Goal: Task Accomplishment & Management: Use online tool/utility

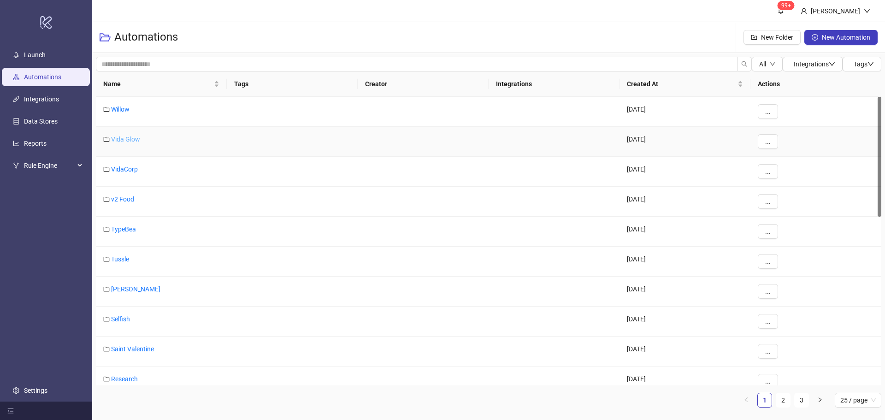
click at [129, 141] on link "Vida Glow" at bounding box center [125, 138] width 29 height 7
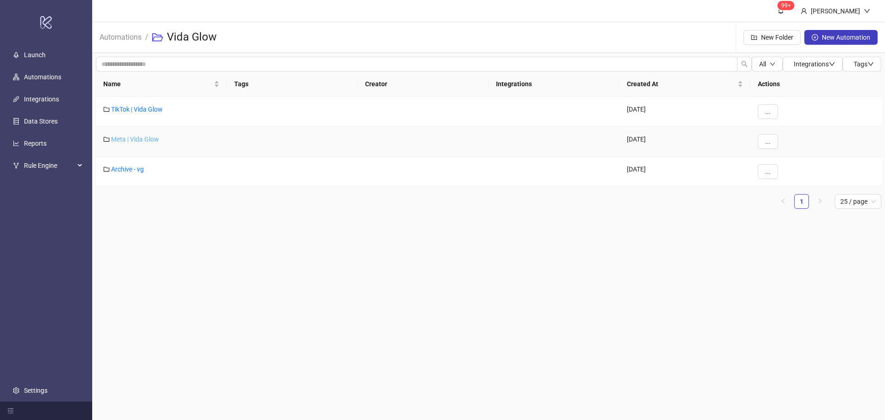
click at [132, 136] on link "Meta | Vida Glow" at bounding box center [135, 138] width 48 height 7
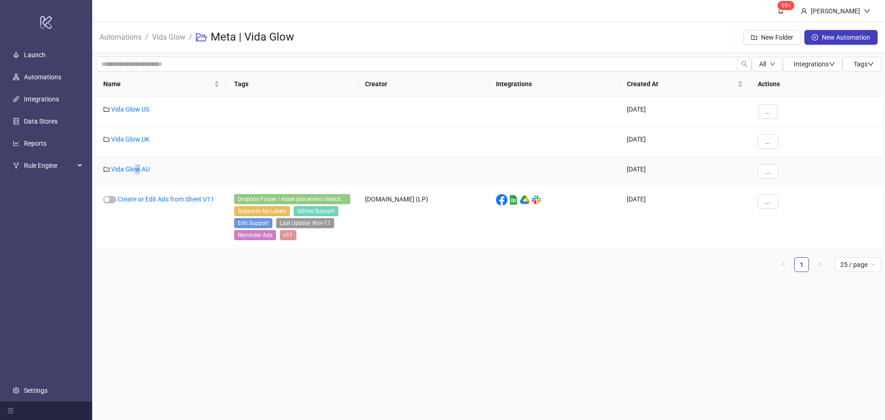
click at [138, 164] on div "Vida Glow AU" at bounding box center [161, 172] width 131 height 30
click at [139, 167] on link "Vida Glow AU" at bounding box center [130, 168] width 39 height 7
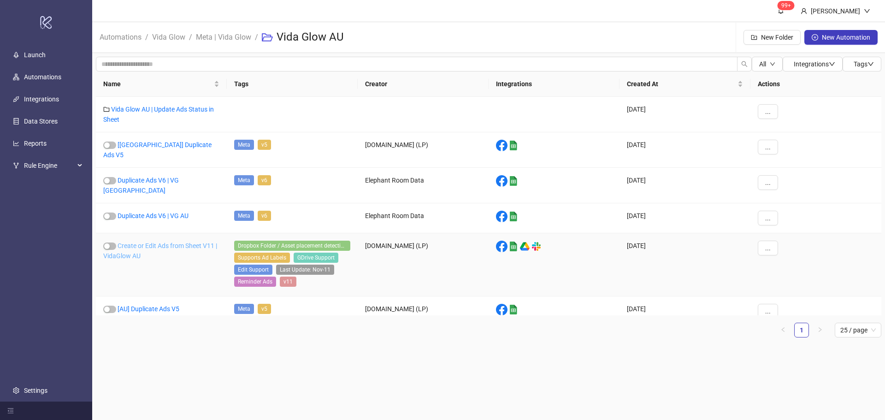
click at [150, 242] on link "Create or Edit Ads from Sheet V11 | VidaGlow AU" at bounding box center [160, 251] width 114 height 18
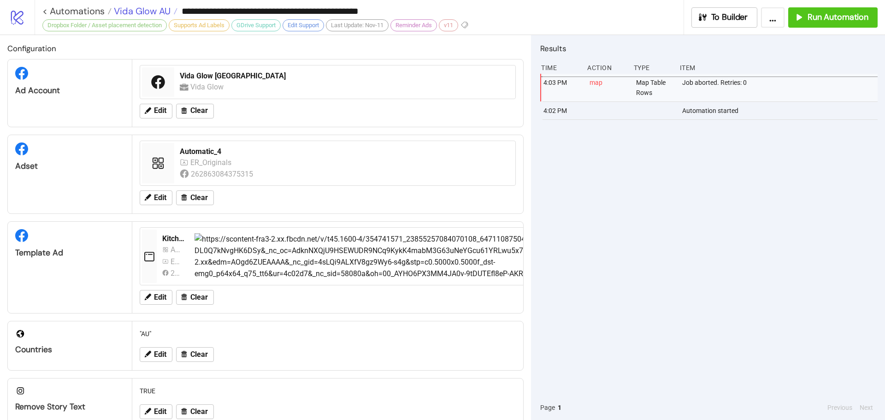
click at [130, 5] on span "Vida Glow AU" at bounding box center [141, 11] width 59 height 12
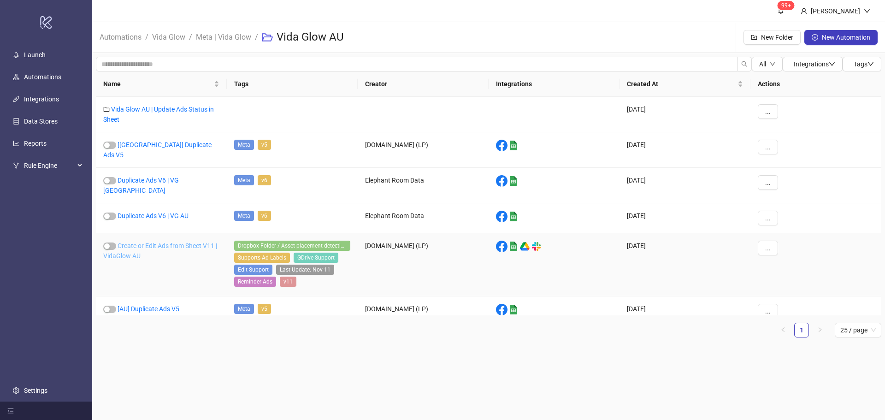
click at [137, 242] on link "Create or Edit Ads from Sheet V11 | VidaGlow AU" at bounding box center [160, 251] width 114 height 18
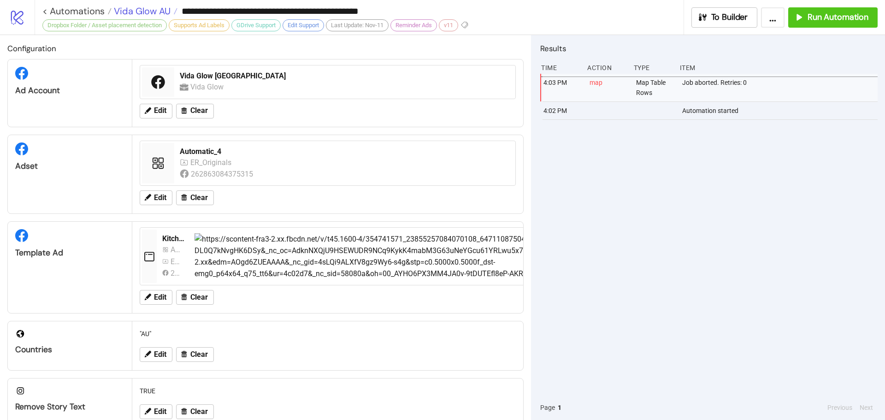
click at [153, 10] on span "Vida Glow AU" at bounding box center [141, 11] width 59 height 12
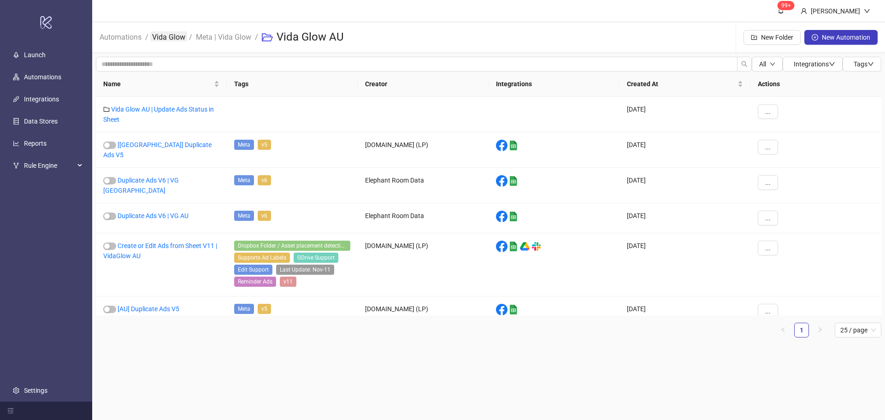
click at [180, 35] on link "Vida Glow" at bounding box center [168, 36] width 37 height 10
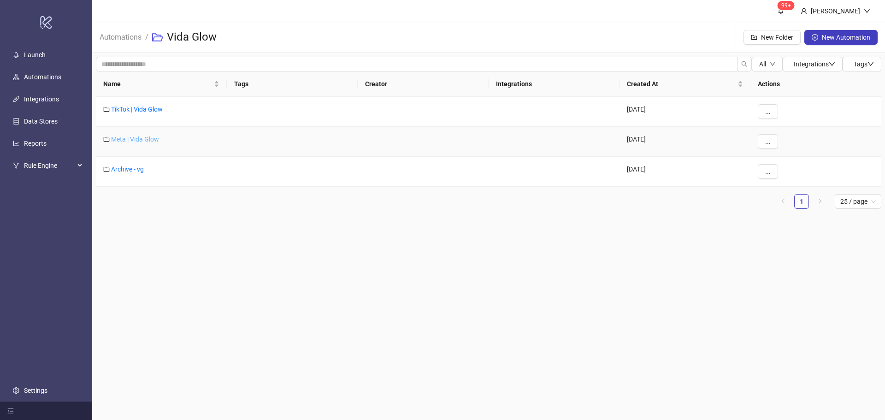
click at [154, 140] on link "Meta | Vida Glow" at bounding box center [135, 138] width 48 height 7
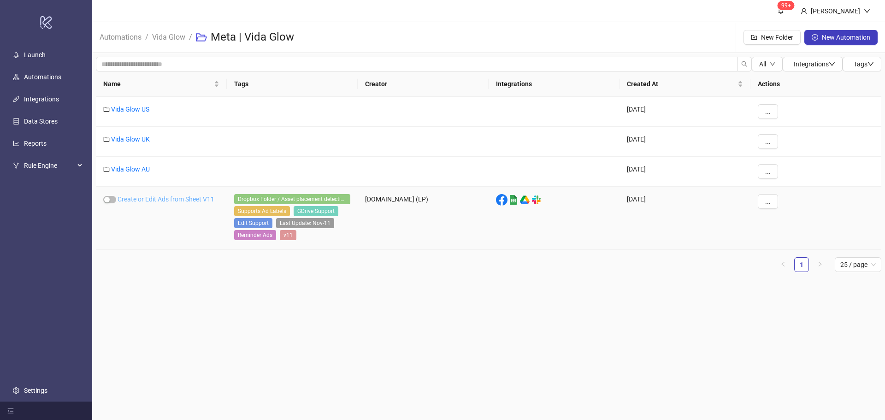
click at [168, 200] on link "Create or Edit Ads from Sheet V11" at bounding box center [166, 198] width 97 height 7
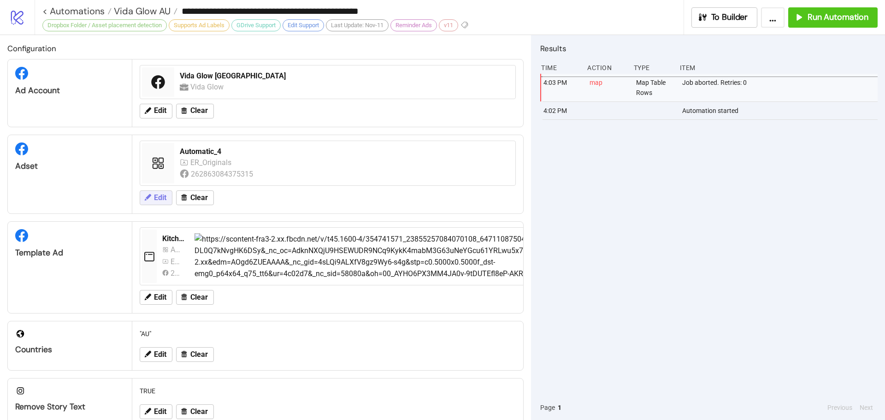
type input "**********"
click at [152, 11] on span "Meta | Vida Glow" at bounding box center [149, 11] width 74 height 12
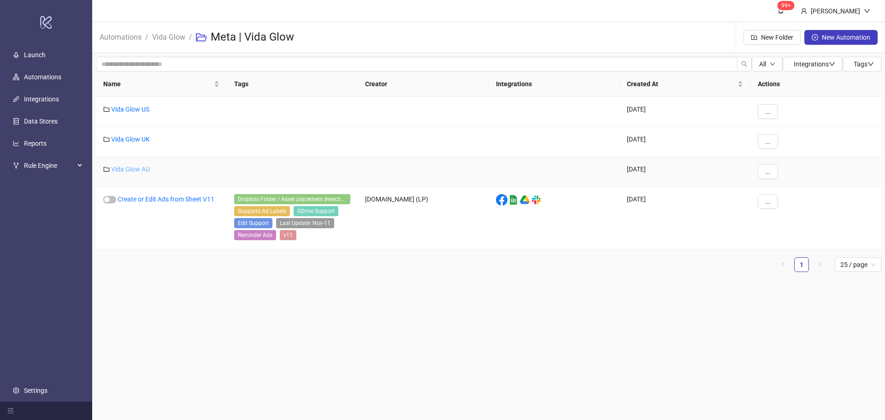
click at [135, 169] on link "Vida Glow AU" at bounding box center [130, 168] width 39 height 7
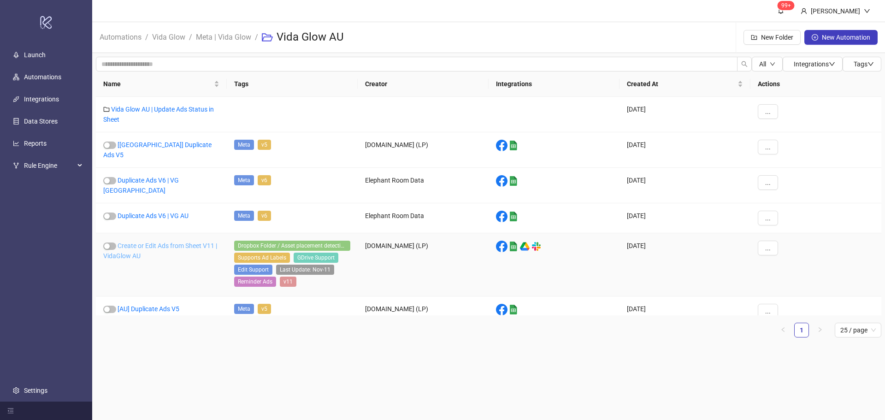
click at [153, 242] on link "Create or Edit Ads from Sheet V11 | VidaGlow AU" at bounding box center [160, 251] width 114 height 18
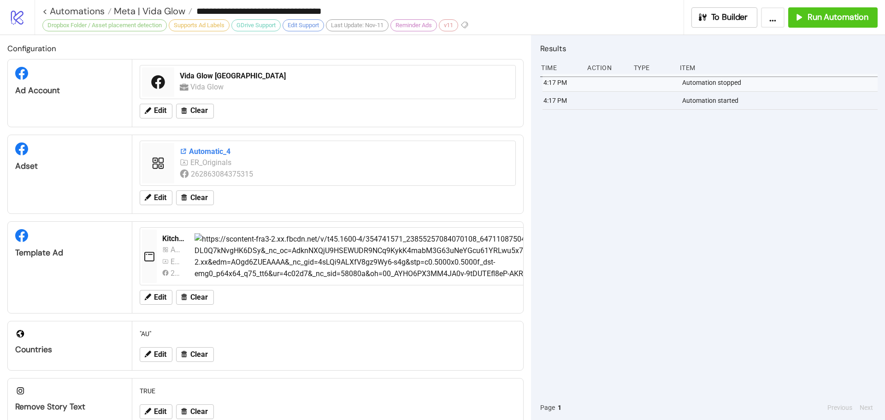
type input "**********"
click at [160, 194] on span "Edit" at bounding box center [160, 198] width 12 height 8
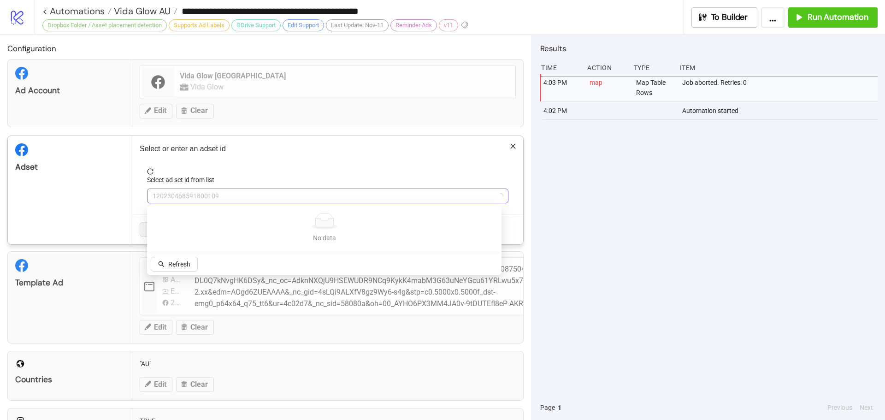
click at [253, 194] on span "120230468591800109" at bounding box center [328, 196] width 350 height 14
type input "****"
click at [178, 265] on span "Refetch" at bounding box center [179, 263] width 22 height 7
click at [325, 193] on span "Automatic_4" at bounding box center [328, 196] width 350 height 14
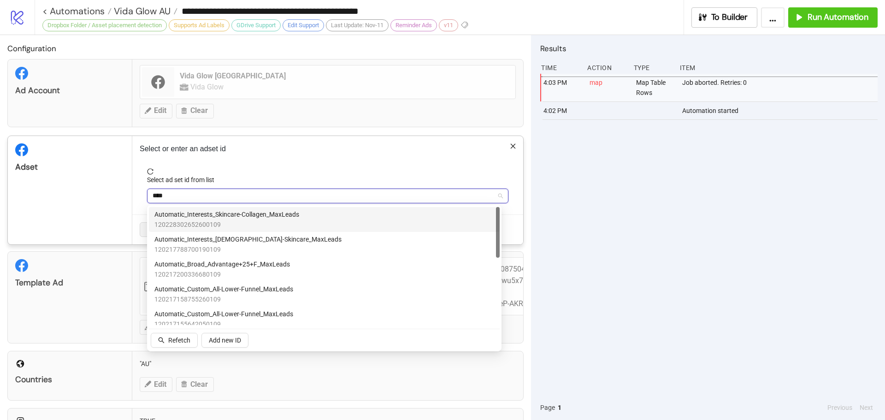
type input "****"
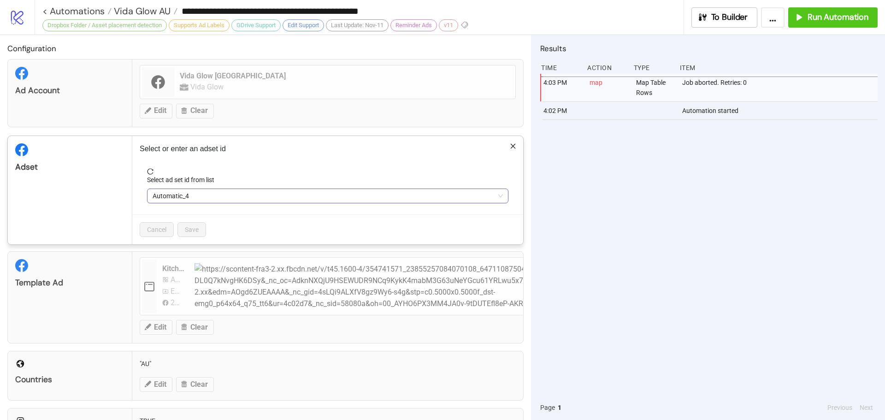
click at [210, 201] on span "Automatic_4" at bounding box center [328, 196] width 350 height 14
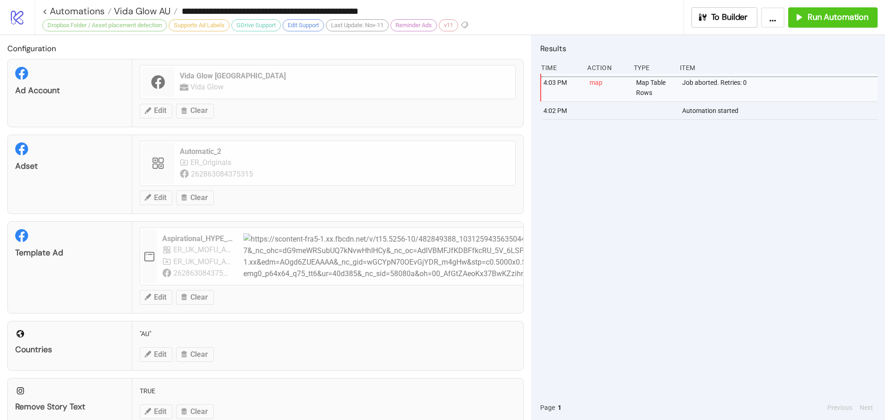
click at [619, 201] on div "4:03 PM map Map Table Rows Job aborted. Retries: 0 4:02 PM Automation started" at bounding box center [708, 234] width 337 height 321
click at [204, 204] on div "Adset Automatic_2 ER_Originals 262863084375315 Edit Clear" at bounding box center [265, 174] width 516 height 79
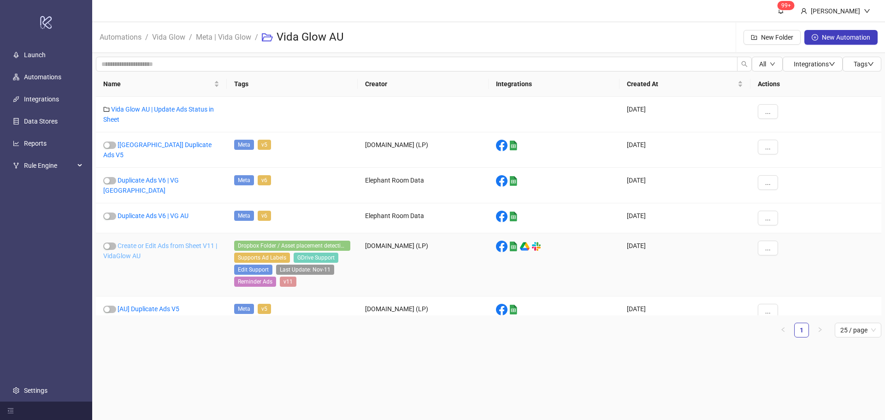
click at [165, 242] on link "Create or Edit Ads from Sheet V11 | VidaGlow AU" at bounding box center [160, 251] width 114 height 18
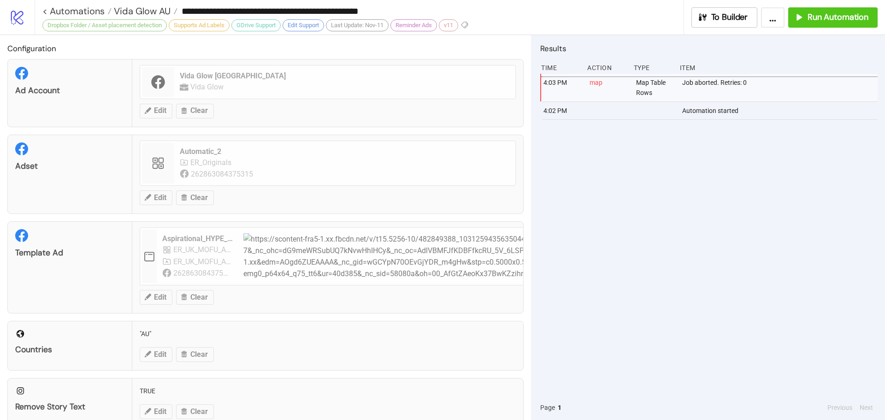
click at [200, 196] on div "Adset Automatic_2 ER_Originals 262863084375315 Edit Clear" at bounding box center [265, 174] width 516 height 79
click at [189, 199] on div "Adset Automatic_2 ER_Originals 262863084375315 Edit Clear" at bounding box center [265, 174] width 516 height 79
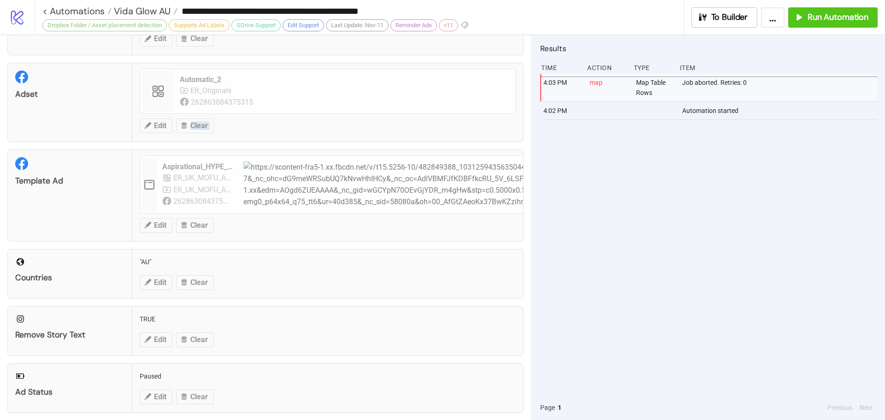
scroll to position [276, 0]
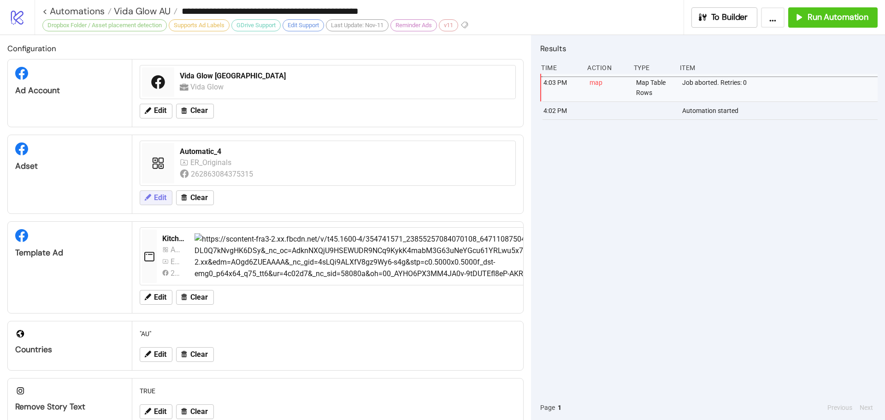
click at [168, 194] on button "Edit" at bounding box center [156, 197] width 33 height 15
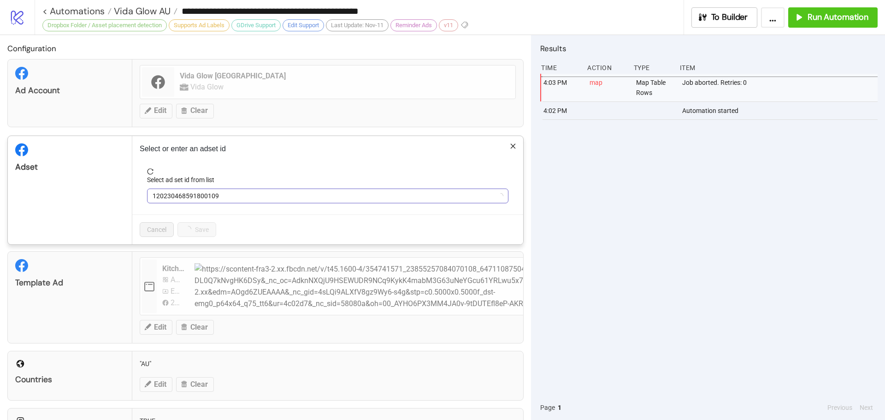
click at [226, 191] on span "120230468591800109" at bounding box center [328, 196] width 350 height 14
click at [214, 182] on label "Select ad set id from list" at bounding box center [183, 180] width 73 height 10
click at [214, 189] on input "Select ad set id from list" at bounding box center [324, 196] width 342 height 14
type input "*"
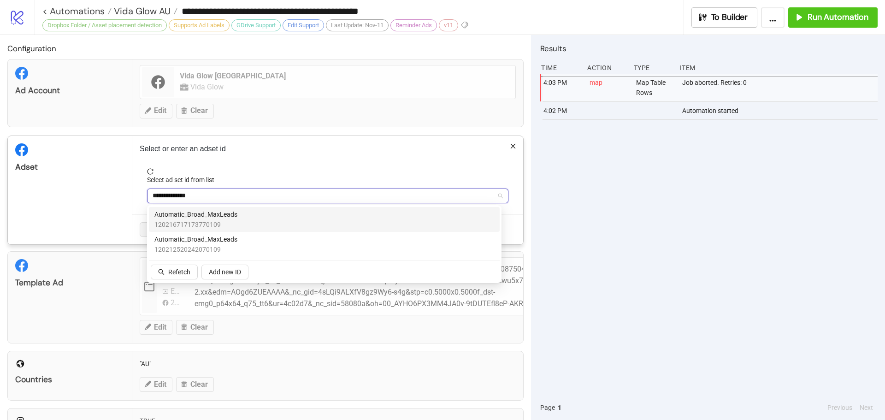
type input "**********"
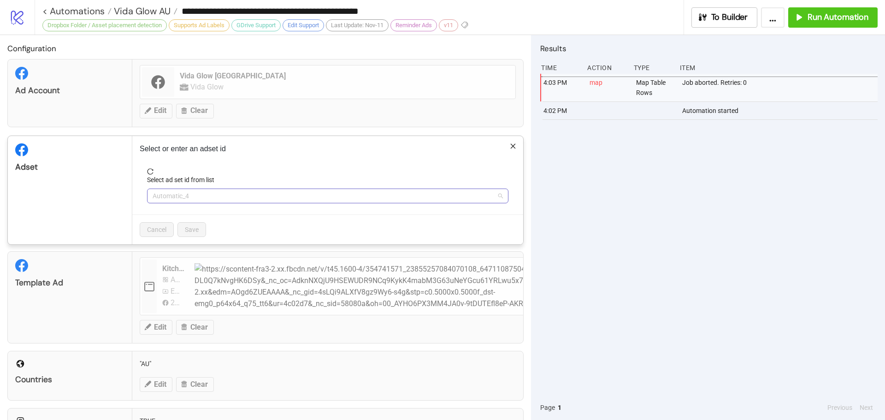
click at [227, 199] on span "Automatic_4" at bounding box center [328, 196] width 350 height 14
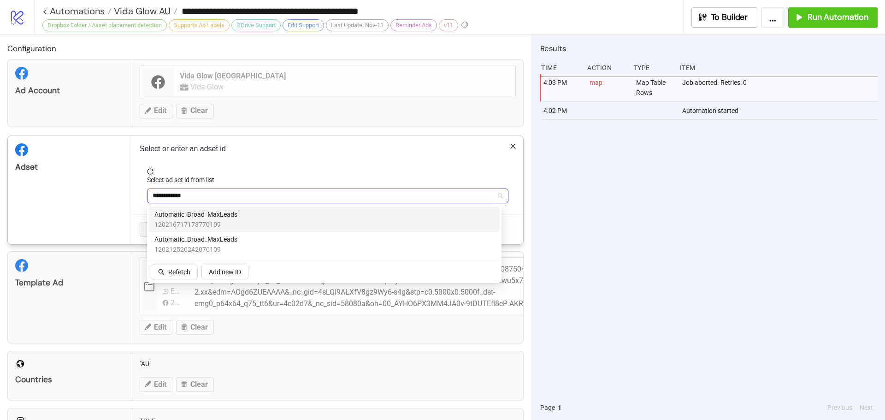
type input "**********"
click at [217, 223] on span "120216717173770109" at bounding box center [195, 224] width 83 height 10
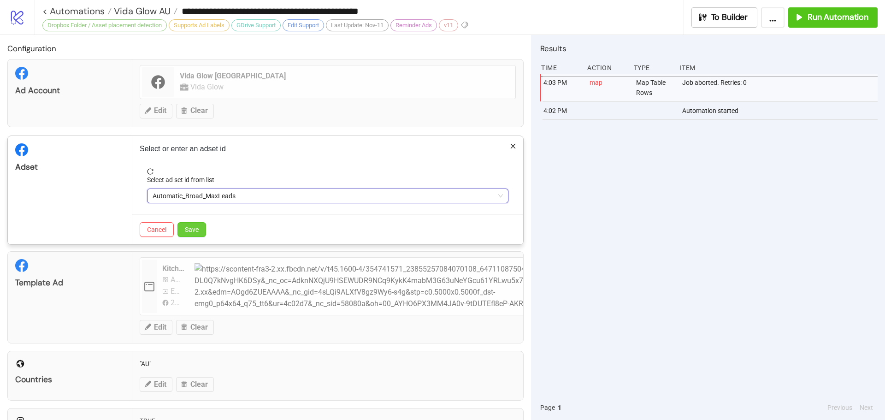
click at [190, 226] on span "Save" at bounding box center [192, 229] width 14 height 7
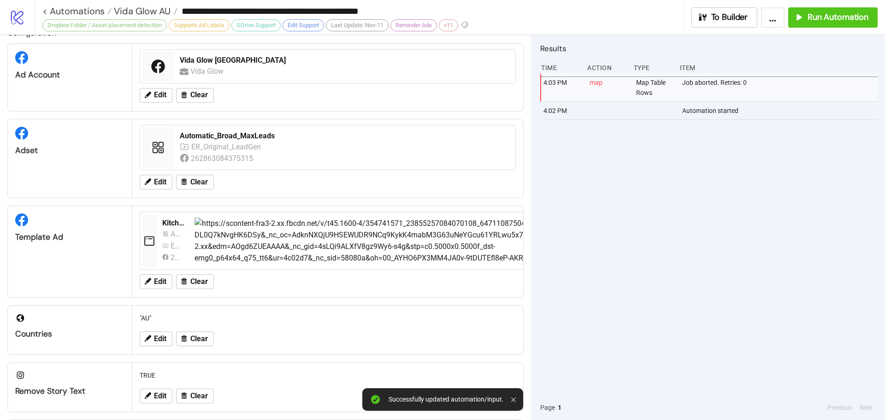
scroll to position [9, 0]
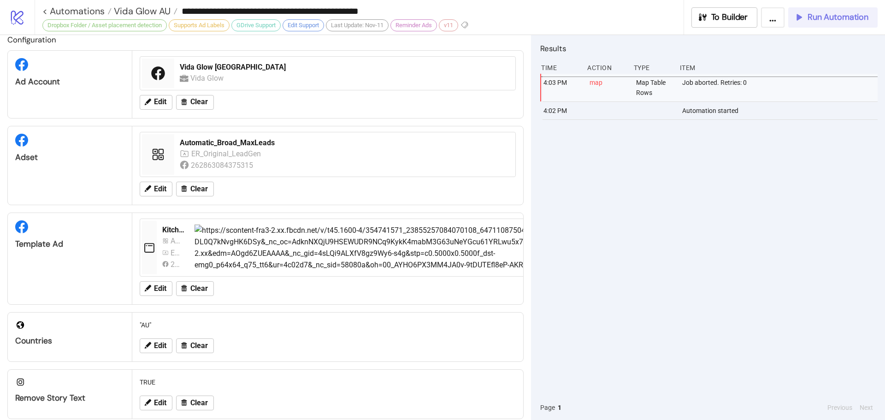
click at [841, 14] on span "Run Automation" at bounding box center [837, 17] width 61 height 11
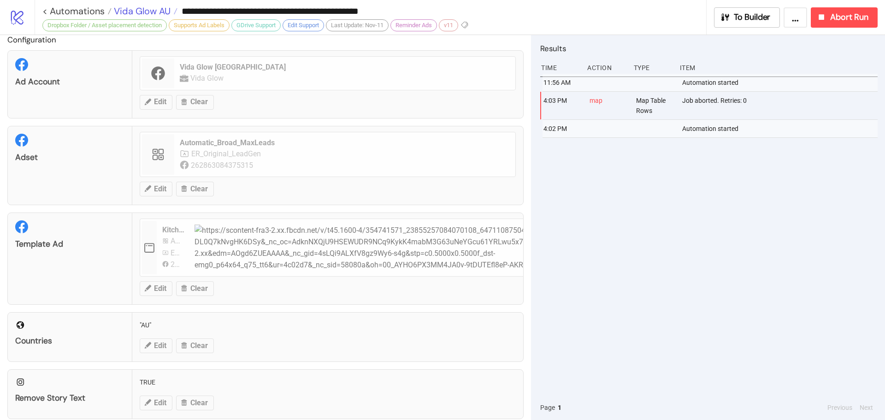
click at [159, 11] on span "Vida Glow AU" at bounding box center [141, 11] width 59 height 12
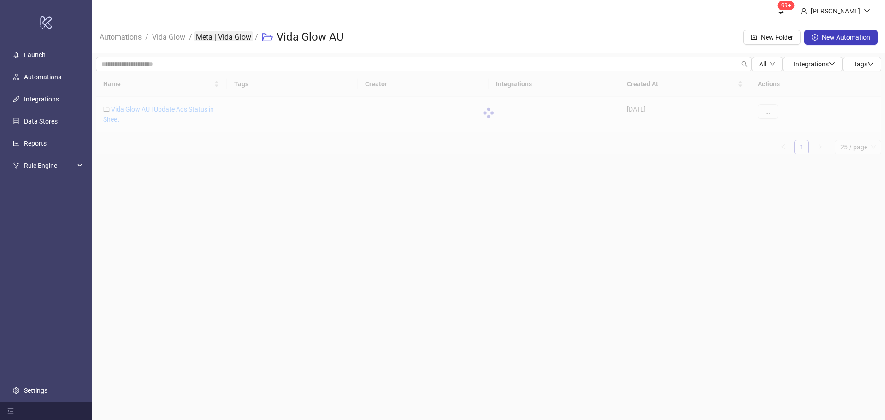
click at [209, 38] on link "Meta | Vida Glow" at bounding box center [223, 36] width 59 height 10
click at [124, 140] on div at bounding box center [488, 139] width 785 height 137
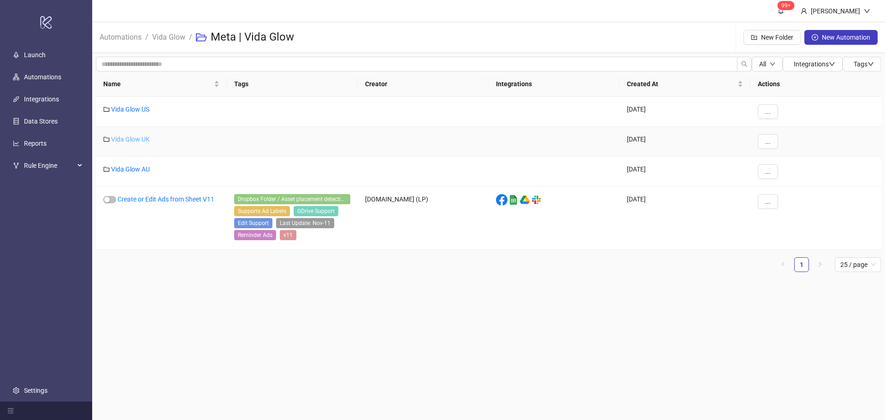
click at [142, 135] on link "Vida Glow UK" at bounding box center [130, 138] width 39 height 7
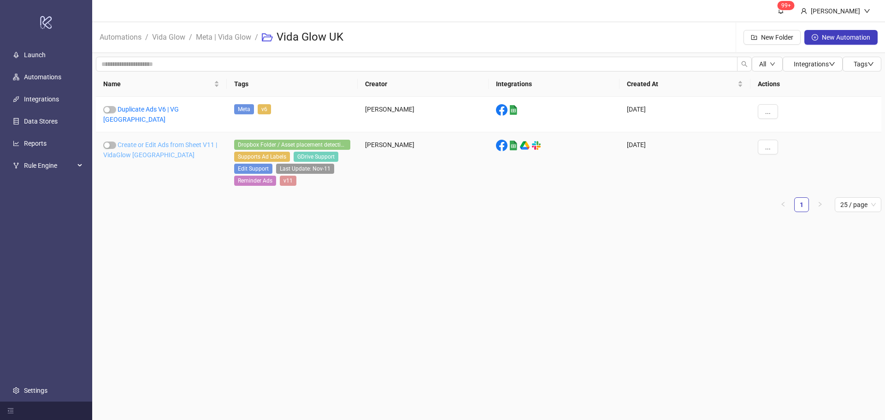
click at [143, 141] on link "Create or Edit Ads from Sheet V11 | VidaGlow UK" at bounding box center [160, 150] width 114 height 18
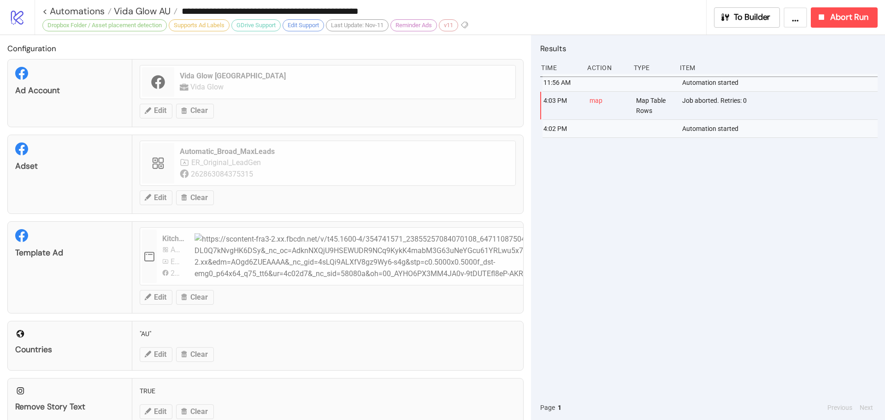
type input "**********"
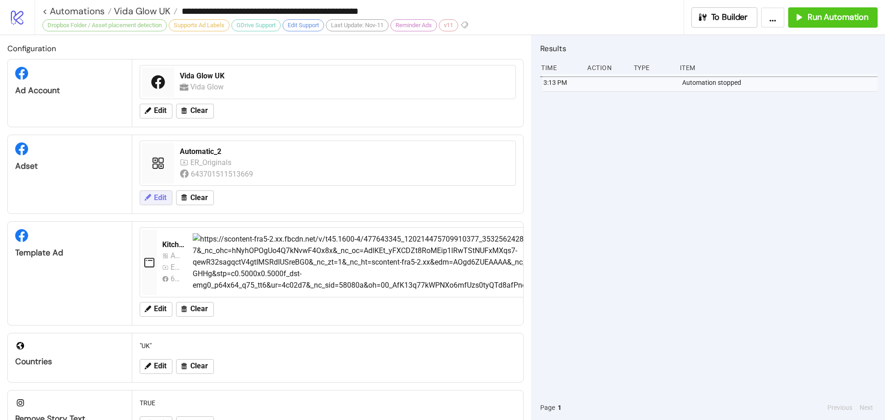
click at [159, 195] on span "Edit" at bounding box center [160, 198] width 12 height 8
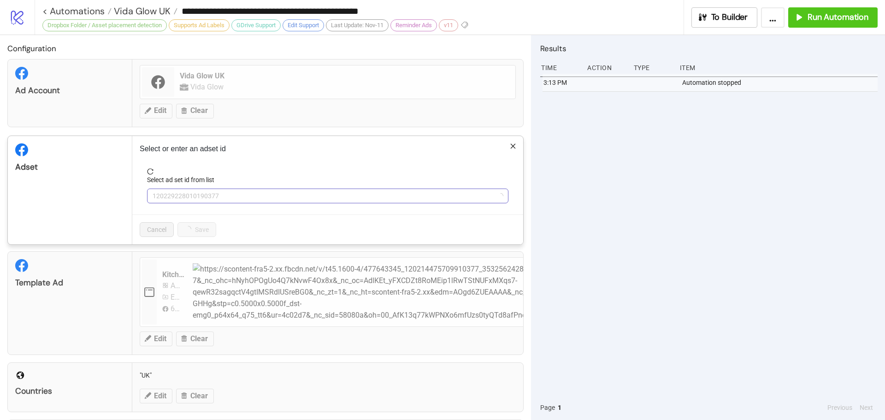
click at [221, 193] on span "120229228010190377" at bounding box center [328, 196] width 350 height 14
click at [220, 191] on span "Automatic_2" at bounding box center [328, 196] width 350 height 14
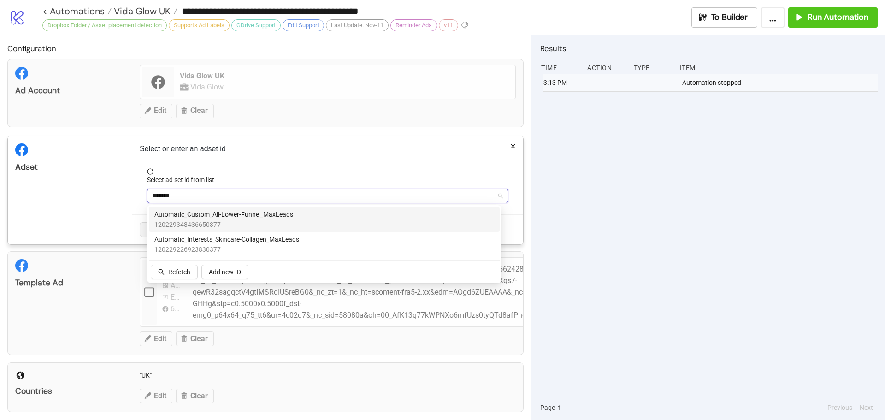
type input "********"
click at [286, 226] on span "120229348436650377" at bounding box center [223, 224] width 139 height 10
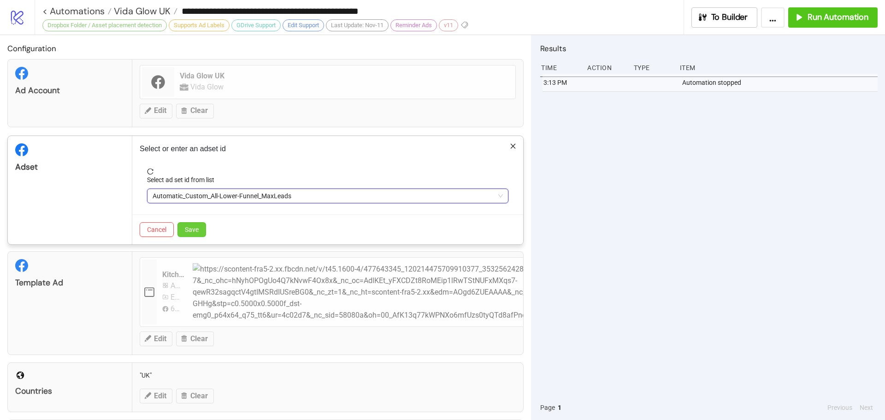
click at [202, 228] on button "Save" at bounding box center [191, 229] width 29 height 15
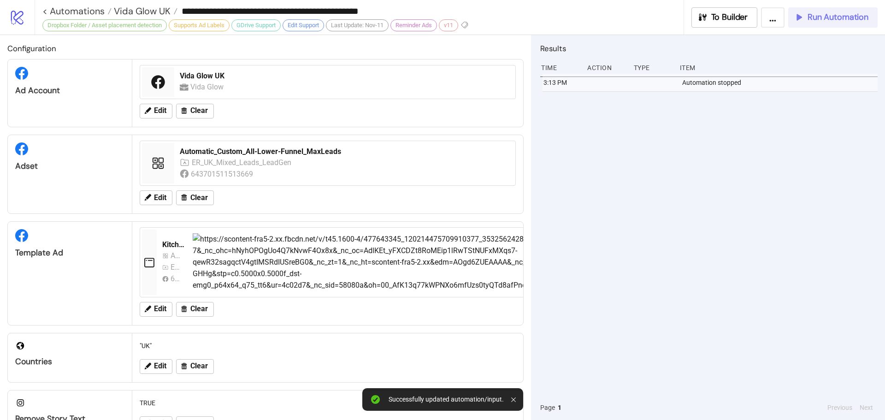
click at [865, 9] on button "Run Automation" at bounding box center [832, 17] width 89 height 20
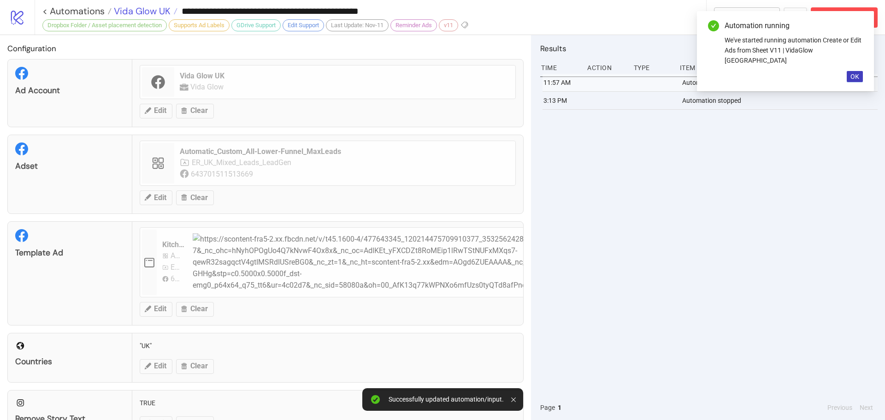
click at [145, 7] on span "Vida Glow UK" at bounding box center [141, 11] width 59 height 12
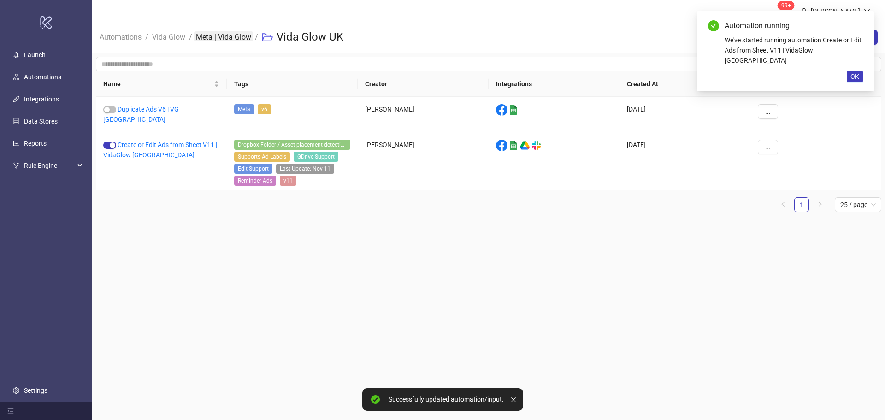
click at [211, 35] on link "Meta | Vida Glow" at bounding box center [223, 36] width 59 height 10
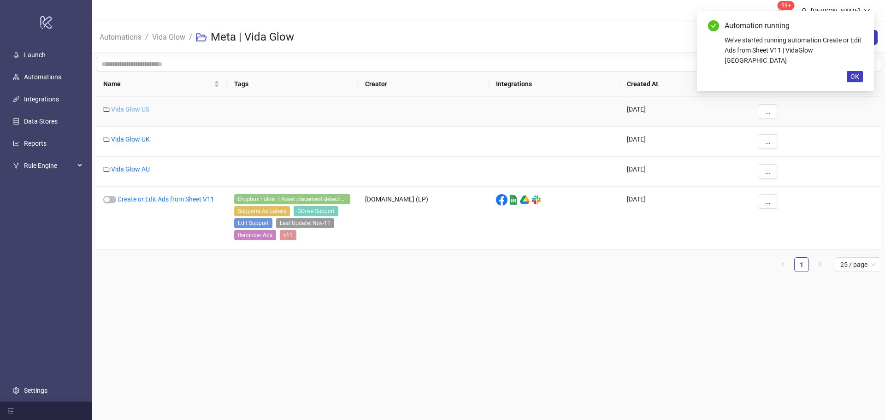
click at [138, 111] on link "Vida Glow US" at bounding box center [130, 109] width 38 height 7
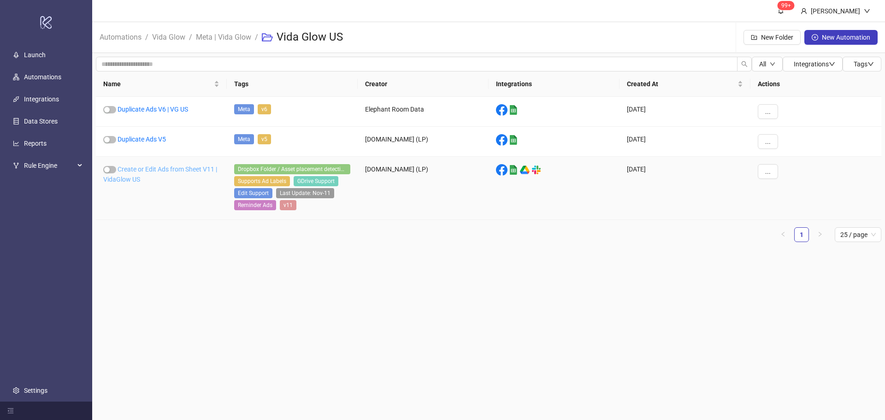
click at [143, 171] on link "Create or Edit Ads from Sheet V11 | VidaGlow US" at bounding box center [160, 174] width 114 height 18
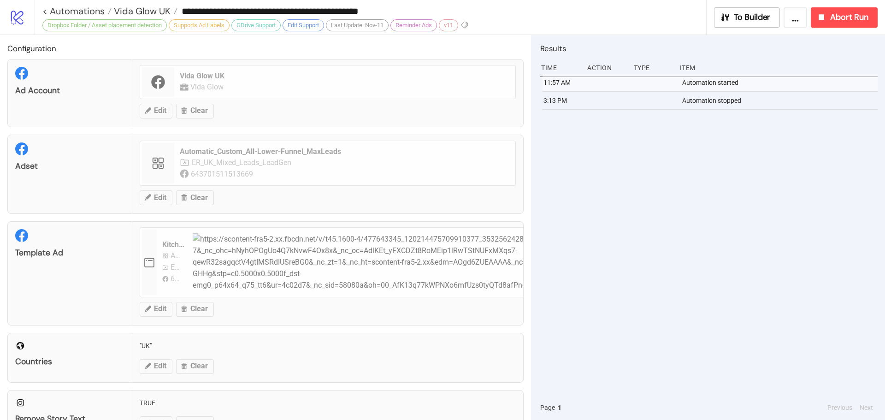
type input "**********"
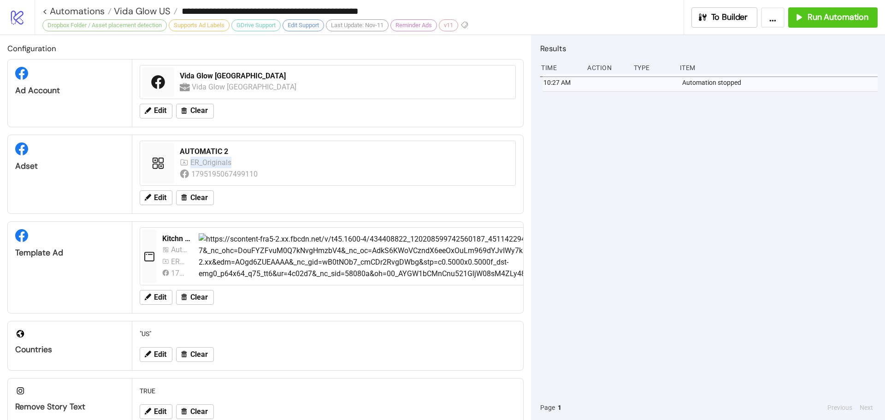
drag, startPoint x: 235, startPoint y: 161, endPoint x: 191, endPoint y: 160, distance: 44.2
click at [191, 160] on div "ER_Originals" at bounding box center [209, 163] width 58 height 12
copy div "ER_Originals"
click at [149, 199] on icon at bounding box center [147, 197] width 8 height 8
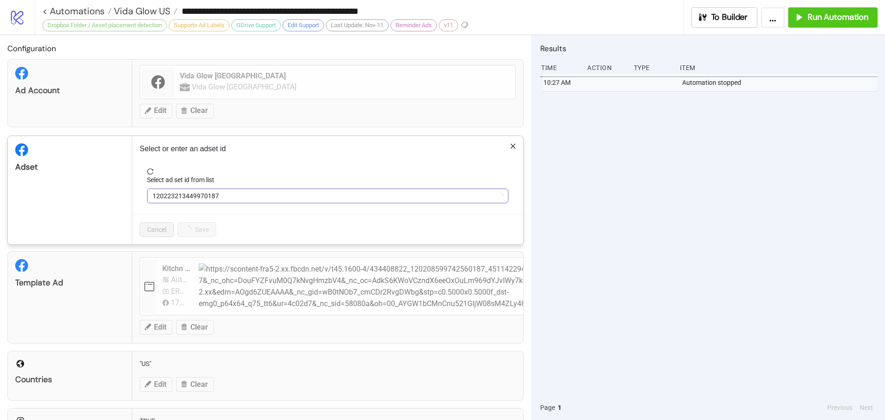
click at [199, 199] on span "120223213449970187" at bounding box center [328, 196] width 350 height 14
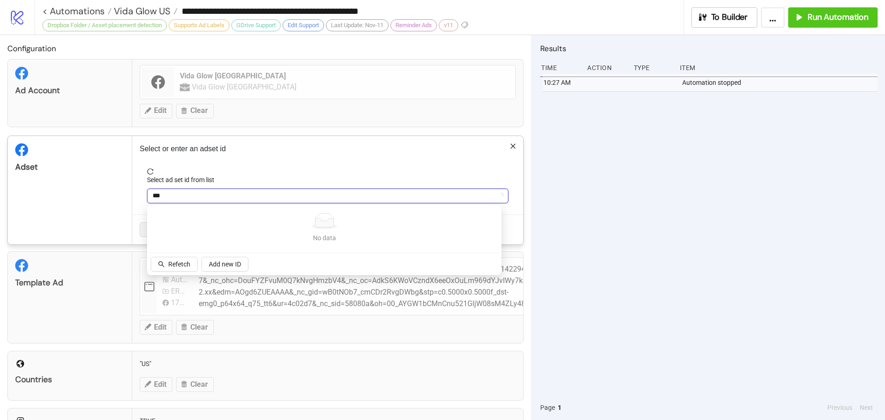
type input "****"
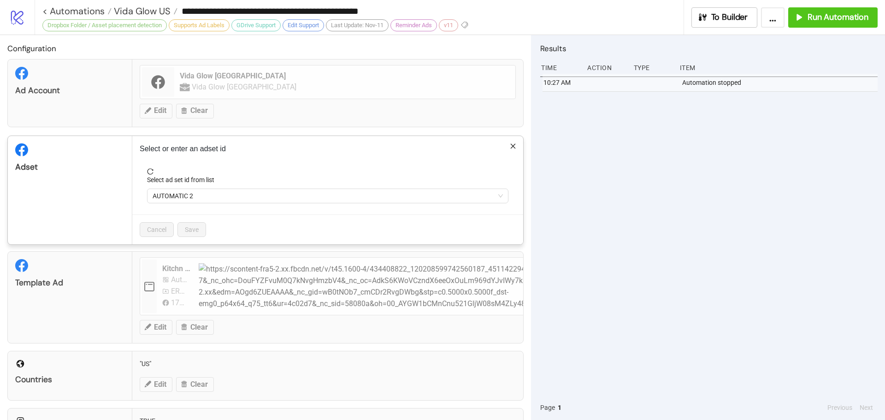
click at [199, 198] on span "AUTOMATIC 2" at bounding box center [328, 196] width 350 height 14
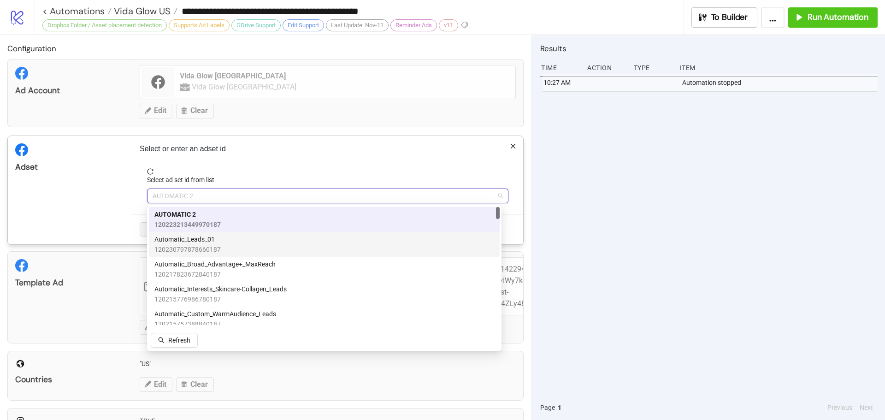
click at [241, 237] on div "Automatic_Leads_01 120230797878660187" at bounding box center [324, 244] width 340 height 20
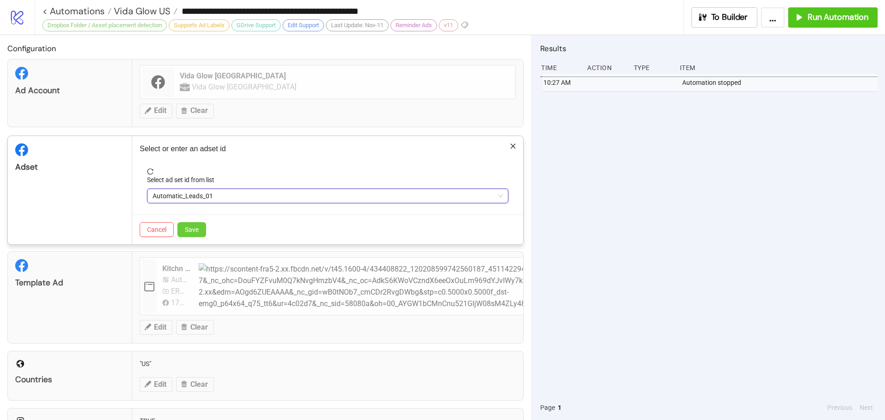
click at [198, 229] on span "Save" at bounding box center [192, 229] width 14 height 7
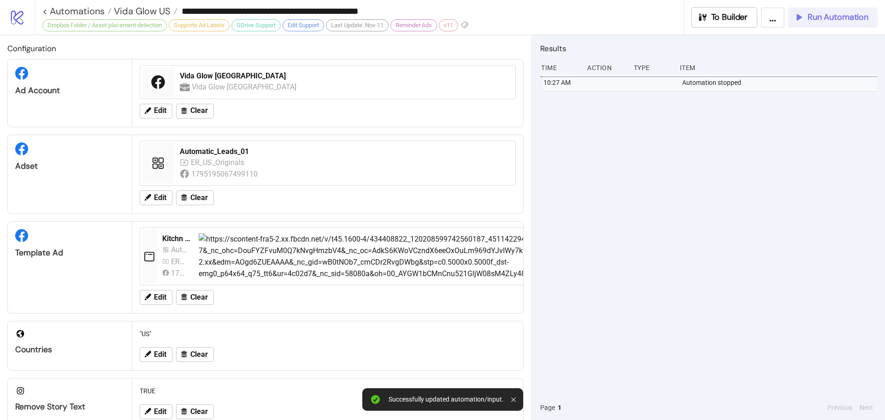
click at [843, 23] on button "Run Automation" at bounding box center [832, 17] width 89 height 20
